Goal: Information Seeking & Learning: Learn about a topic

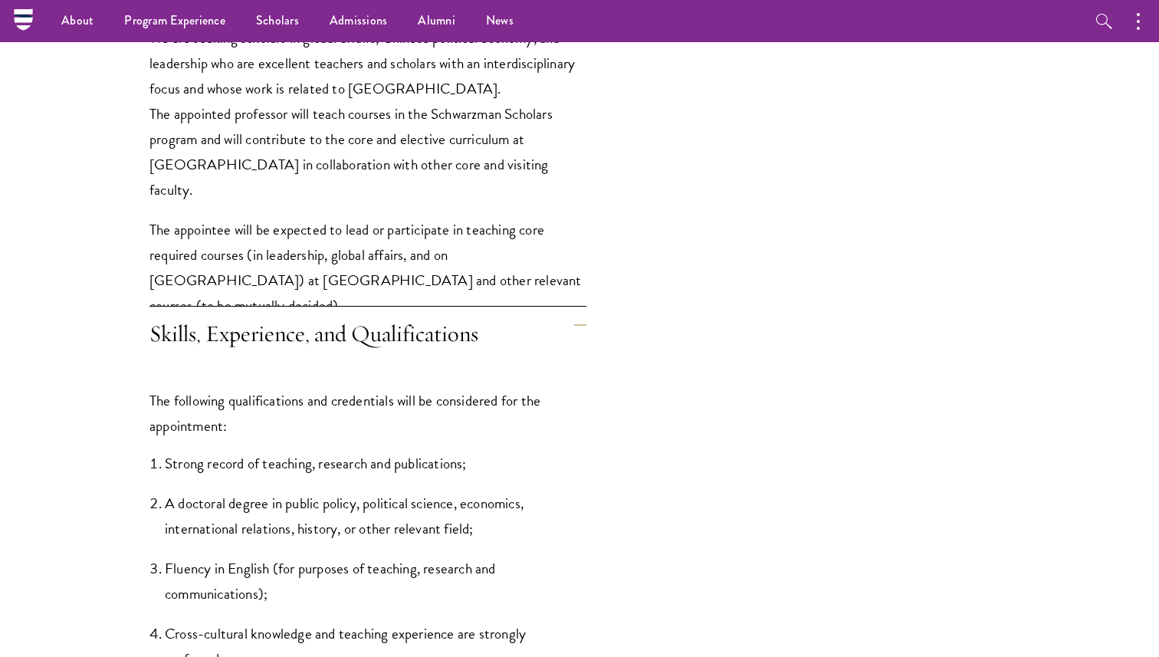
scroll to position [1418, 0]
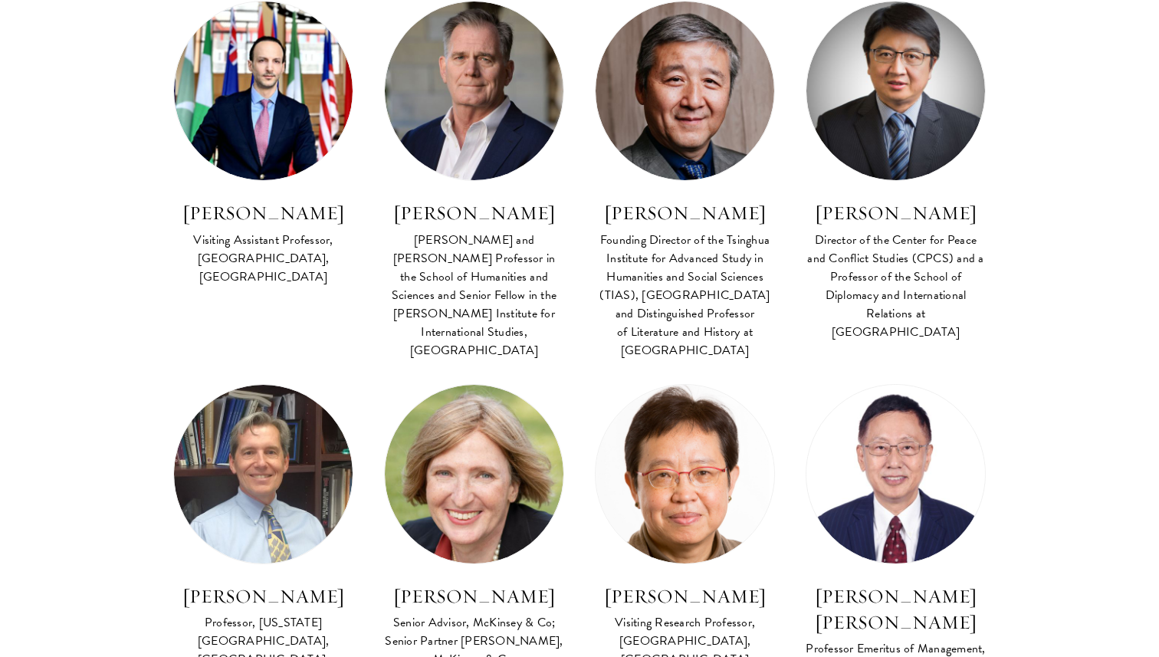
scroll to position [5189, 0]
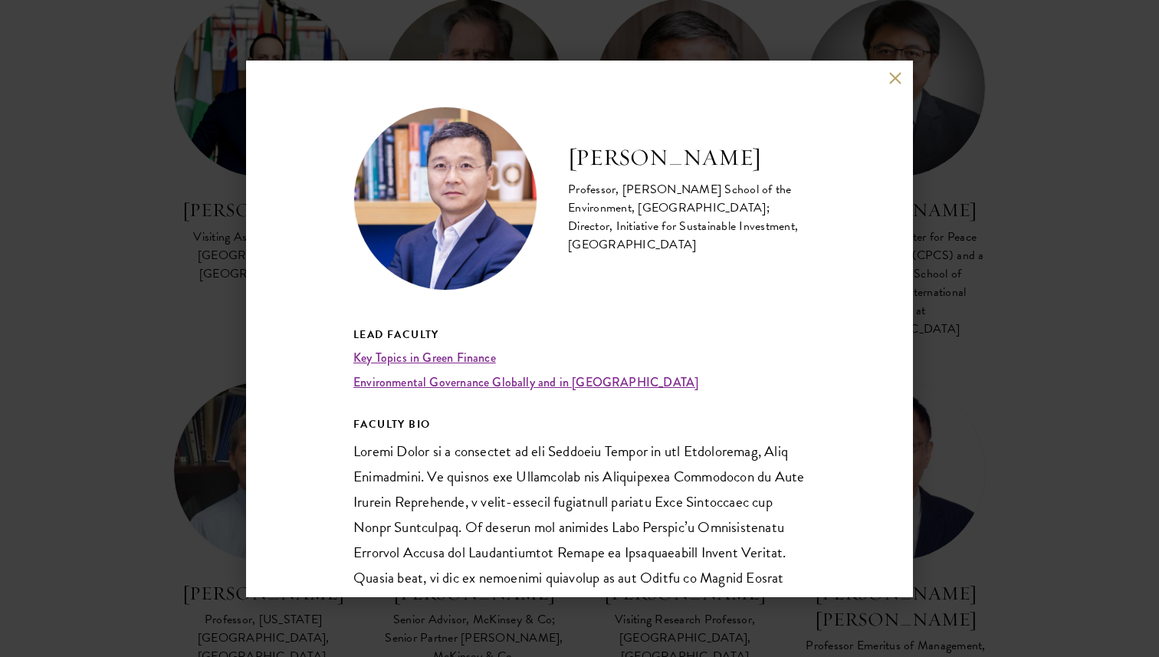
scroll to position [5188, 0]
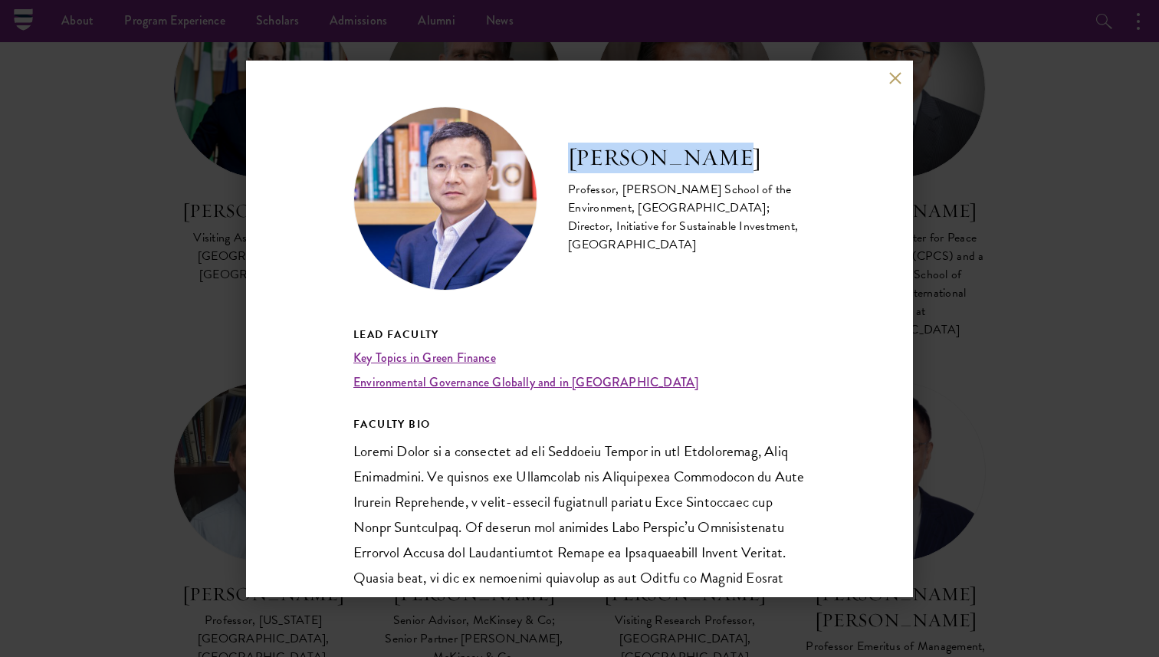
drag, startPoint x: 713, startPoint y: 150, endPoint x: 565, endPoint y: 150, distance: 147.9
click at [565, 150] on div "Zhang Junjie Professor, Nicholas School of the Environment, Duke University; Di…" at bounding box center [579, 199] width 452 height 184
copy h2 "Zhang Junjie"
